Goal: Check status: Check status

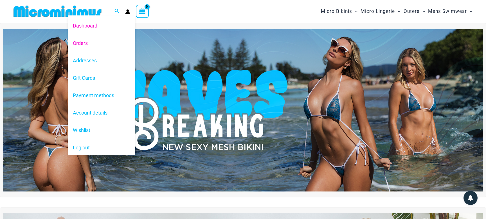
click at [82, 42] on link "Orders" at bounding box center [101, 42] width 67 height 17
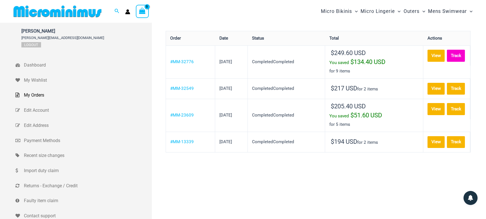
click at [447, 62] on link "Track" at bounding box center [456, 56] width 18 height 12
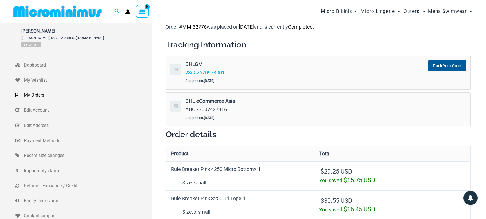
click at [276, 103] on strong "DHL eCommerce Asia" at bounding box center [272, 101] width 175 height 8
drag, startPoint x: 186, startPoint y: 109, endPoint x: 226, endPoint y: 109, distance: 40.5
click at [226, 109] on span "AUCSS007427416" at bounding box center [206, 110] width 42 height 6
copy span "AUCSS007427416"
click at [244, 111] on div "DHL eCommerce Asia AUCSS007427416" at bounding box center [273, 105] width 176 height 17
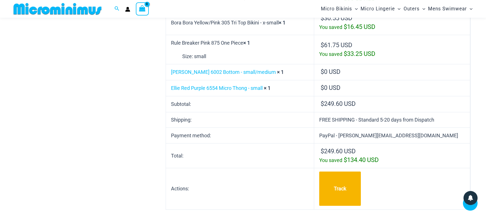
scroll to position [280, 0]
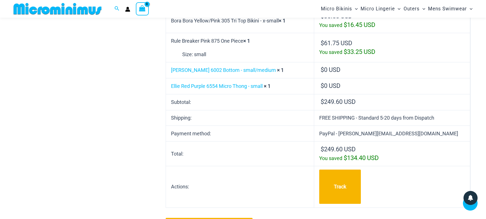
click at [132, 95] on div "Hans-Ulrich Wohlfart u.wohlfart@freenet.de Logout Dashboard My Wishlist My Orde…" at bounding box center [242, 60] width 455 height 647
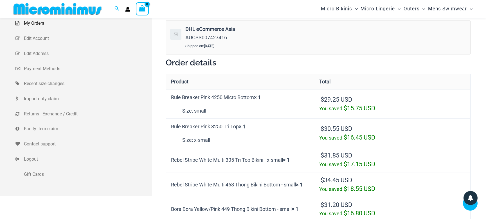
scroll to position [97, 0]
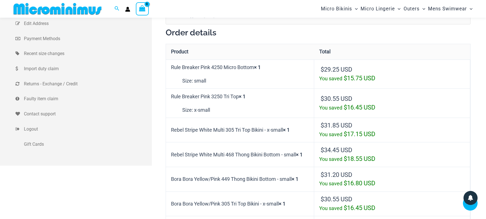
drag, startPoint x: 172, startPoint y: 66, endPoint x: 254, endPoint y: 67, distance: 82.7
click at [254, 67] on td "Rule Breaker Pink 4250 Micro Bottom × 1 Size: small" at bounding box center [240, 74] width 148 height 29
copy td "Rule Breaker Pink 4250 Micro Bottom"
click at [230, 67] on td "Rule Breaker Pink 4250 Micro Bottom × 1 Size: small" at bounding box center [240, 74] width 148 height 29
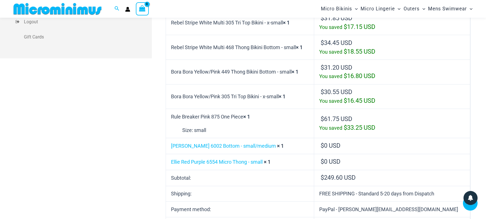
scroll to position [218, 0]
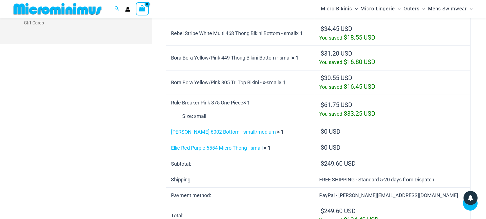
drag, startPoint x: 172, startPoint y: 103, endPoint x: 244, endPoint y: 103, distance: 72.0
click at [244, 103] on td "Rule Breaker Pink 875 One Piece × 1 Size: small" at bounding box center [240, 109] width 148 height 29
copy td "Rule Breaker Pink 875 One Piece"
click at [97, 85] on div "Hans-Ulrich Wohlfart u.wohlfart@freenet.de Logout Dashboard My Wishlist My Orde…" at bounding box center [242, 122] width 455 height 647
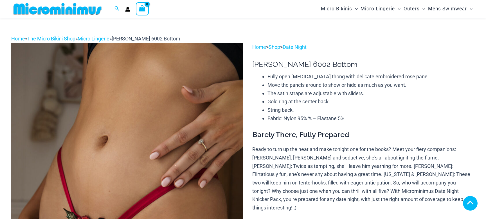
scroll to position [88, 0]
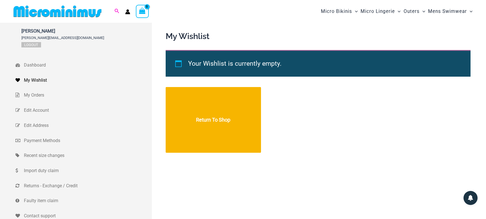
click at [117, 9] on icon "Search icon link" at bounding box center [117, 11] width 4 height 4
click at [142, 10] on input "Search for: Search" at bounding box center [153, 11] width 66 height 17
type input "****"
click button "Search" at bounding box center [0, 0] width 0 height 0
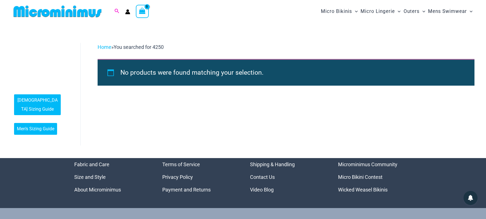
click at [115, 9] on icon "Search icon link" at bounding box center [116, 11] width 4 height 5
click at [126, 11] on input "****" at bounding box center [153, 11] width 66 height 17
type input "****"
click button "Search" at bounding box center [0, 0] width 0 height 0
click at [116, 10] on icon "Search icon link" at bounding box center [116, 11] width 4 height 5
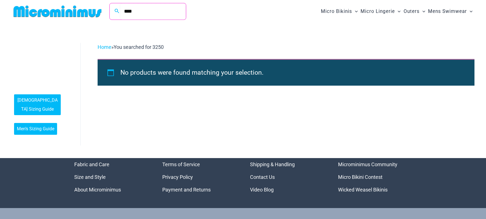
click at [155, 12] on input "****" at bounding box center [153, 11] width 66 height 17
type input "****"
click button "Search" at bounding box center [0, 0] width 0 height 0
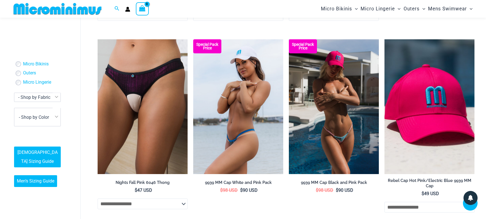
scroll to position [401, 0]
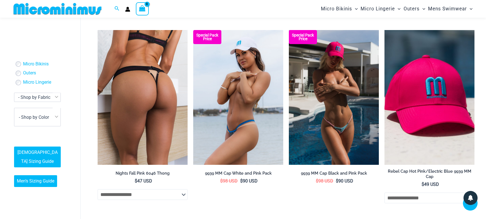
click at [98, 189] on select "**********" at bounding box center [143, 194] width 90 height 11
click at [204, 196] on li "Special Pack Price 9939 MM Cap White and Pink Pack $ 98 USD Original price was:…" at bounding box center [238, 119] width 90 height 179
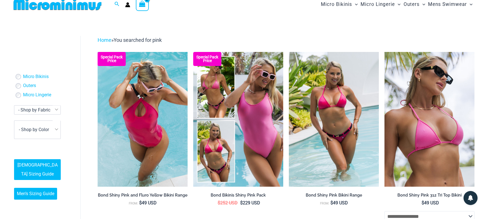
scroll to position [0, 0]
